Goal: Browse casually: Explore the website without a specific task or goal

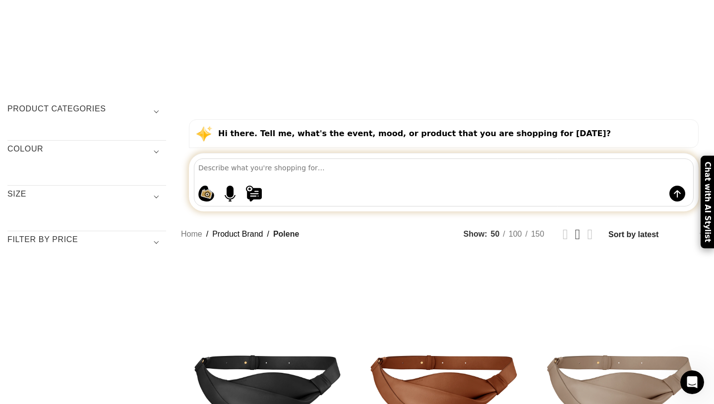
click at [84, 144] on h3 "COLOUR" at bounding box center [86, 152] width 159 height 17
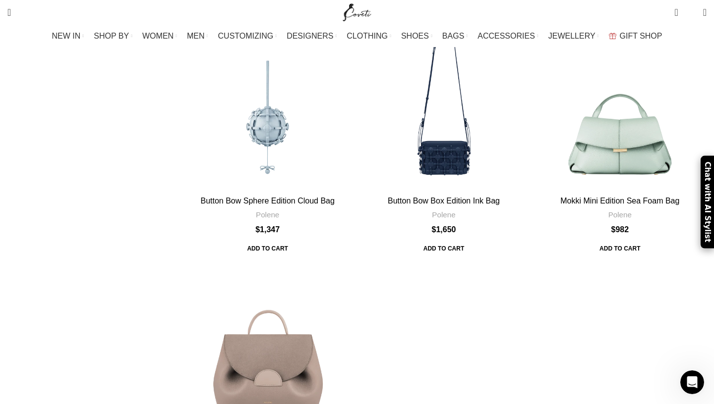
scroll to position [4326, 0]
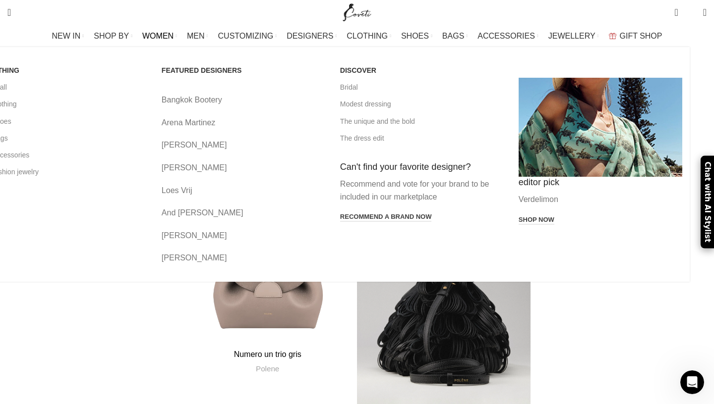
click at [170, 34] on span "WOMEN" at bounding box center [157, 35] width 31 height 9
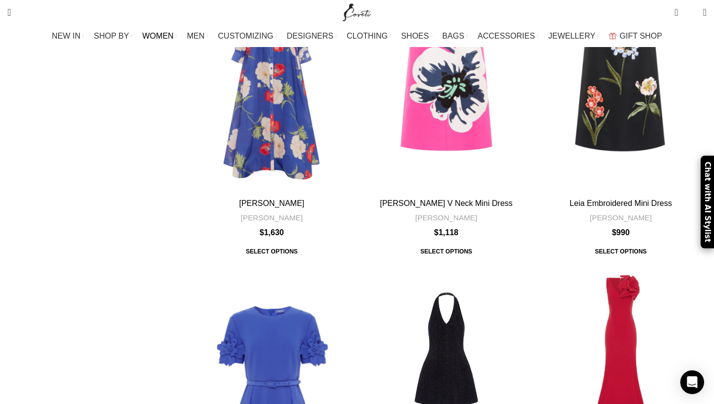
scroll to position [4196, 0]
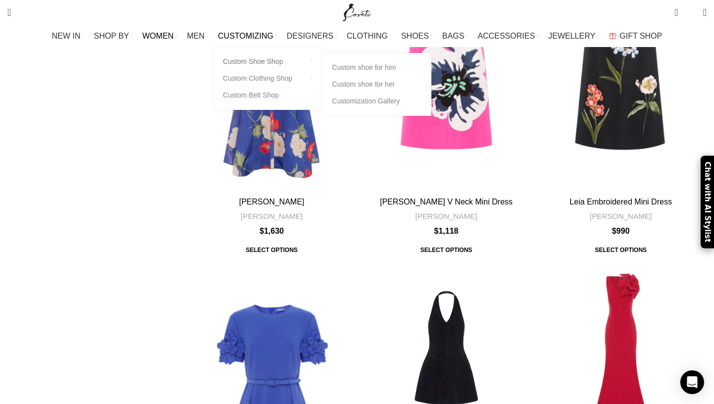
click at [260, 61] on link "Custom Shoe Shop" at bounding box center [267, 61] width 89 height 17
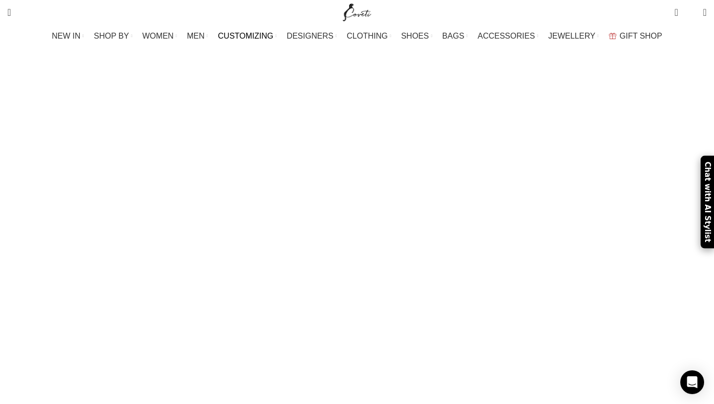
scroll to position [53, 0]
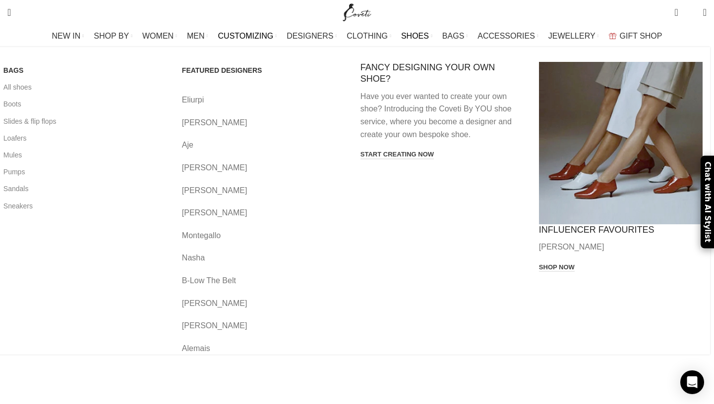
click at [409, 37] on span "SHOES" at bounding box center [415, 35] width 28 height 9
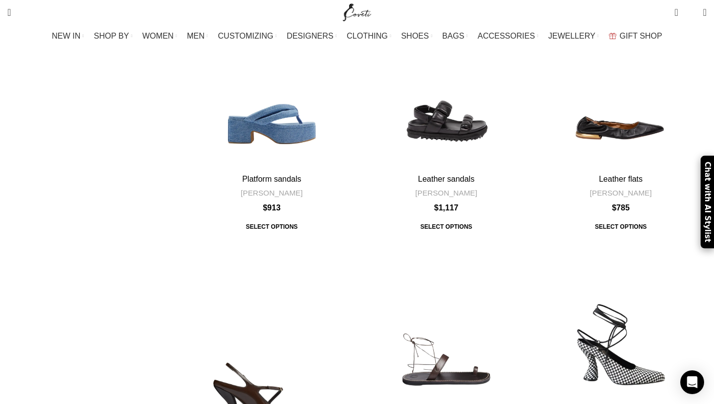
scroll to position [3906, 0]
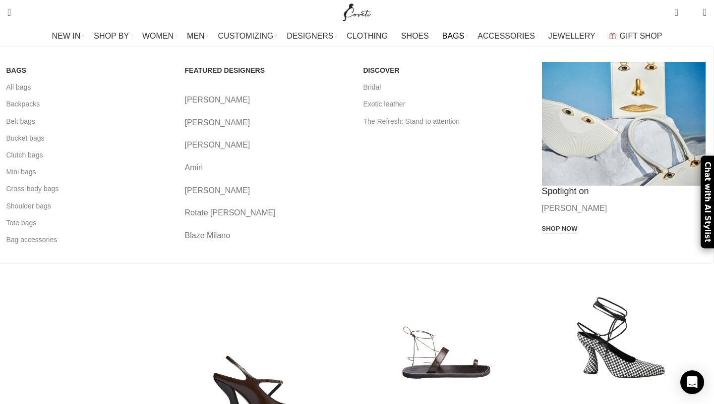
click at [452, 36] on span "BAGS" at bounding box center [453, 35] width 22 height 9
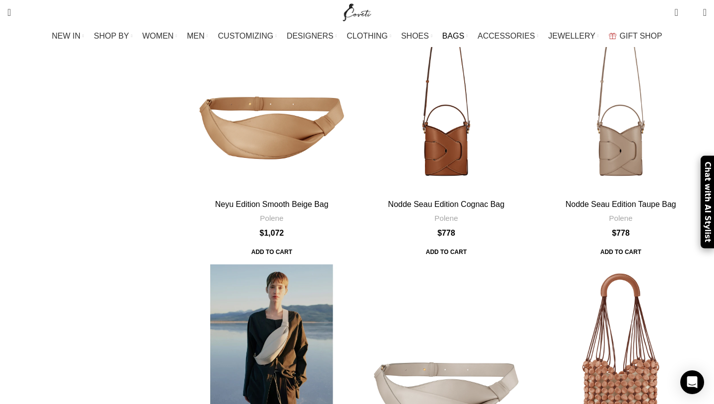
scroll to position [4514, 0]
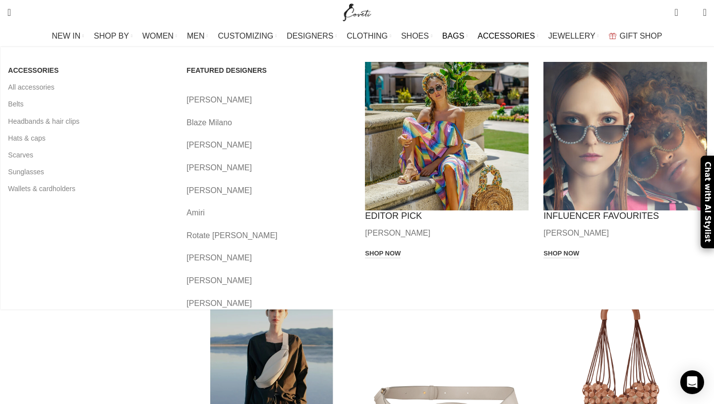
click at [500, 36] on span "ACCESSORIES" at bounding box center [505, 35] width 57 height 9
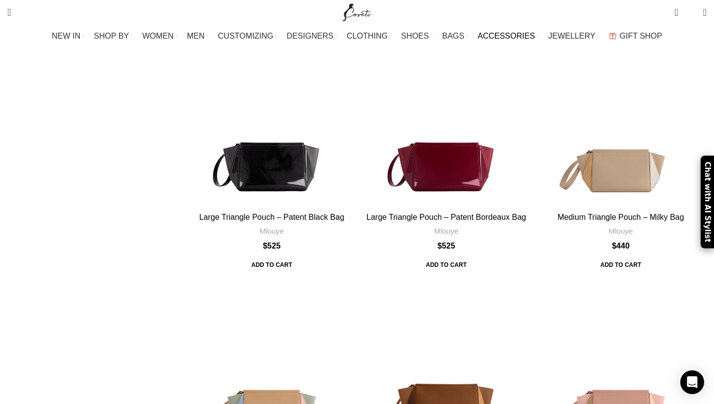
scroll to position [3954, 0]
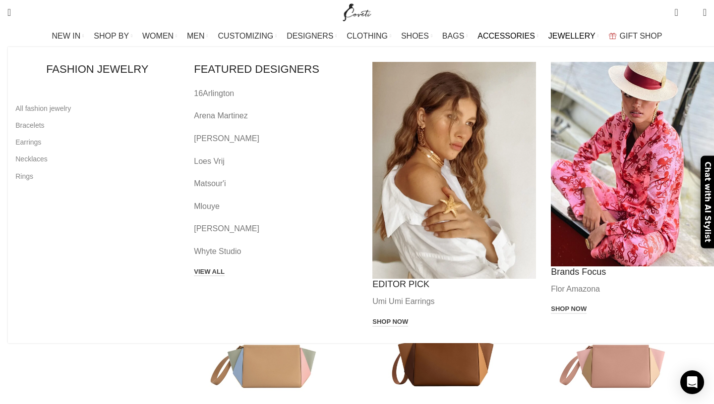
click at [548, 37] on span "JEWELLERY" at bounding box center [571, 35] width 47 height 9
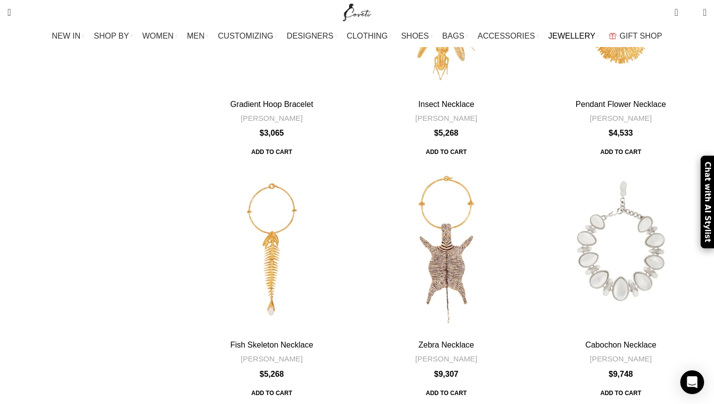
scroll to position [1735, 0]
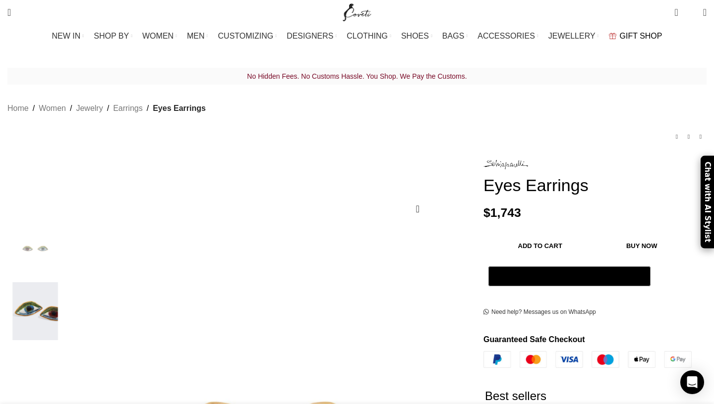
click at [619, 36] on span "GIFT SHOP" at bounding box center [640, 35] width 43 height 9
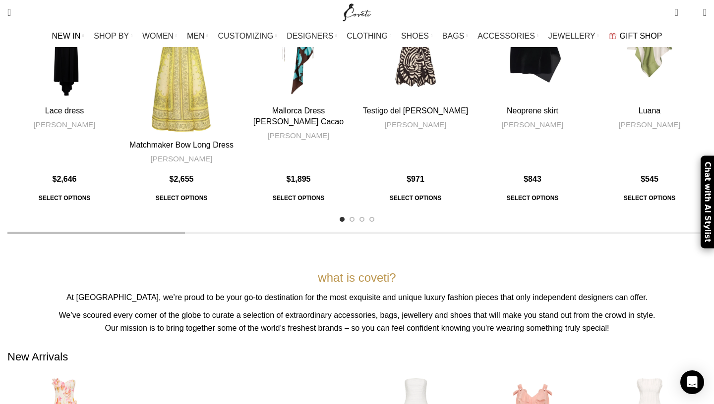
scroll to position [270, 0]
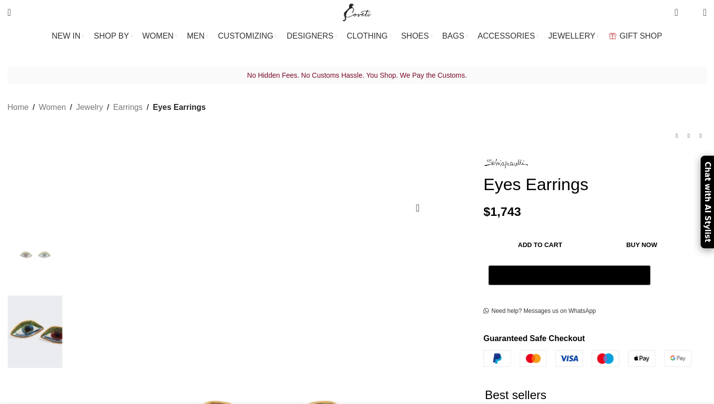
scroll to position [0, 104]
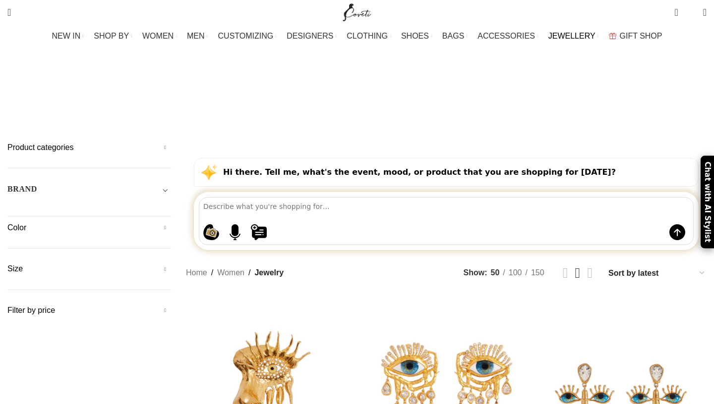
scroll to position [1735, 0]
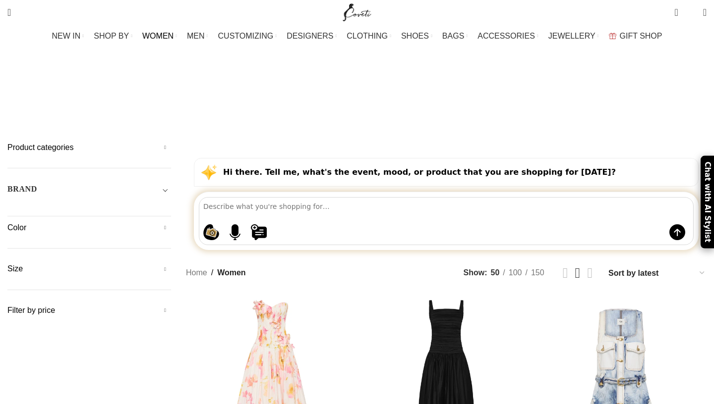
scroll to position [4196, 0]
